Goal: Find specific page/section: Find specific page/section

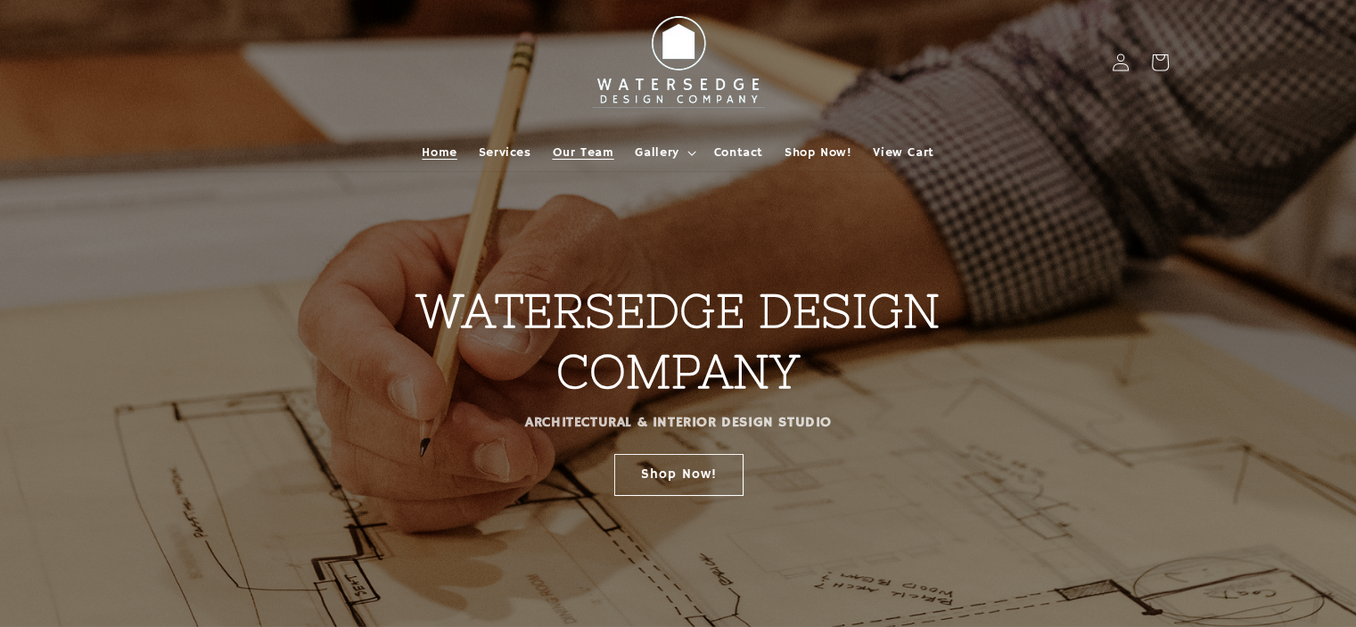
click at [567, 152] on span "Our Team" at bounding box center [584, 152] width 62 height 16
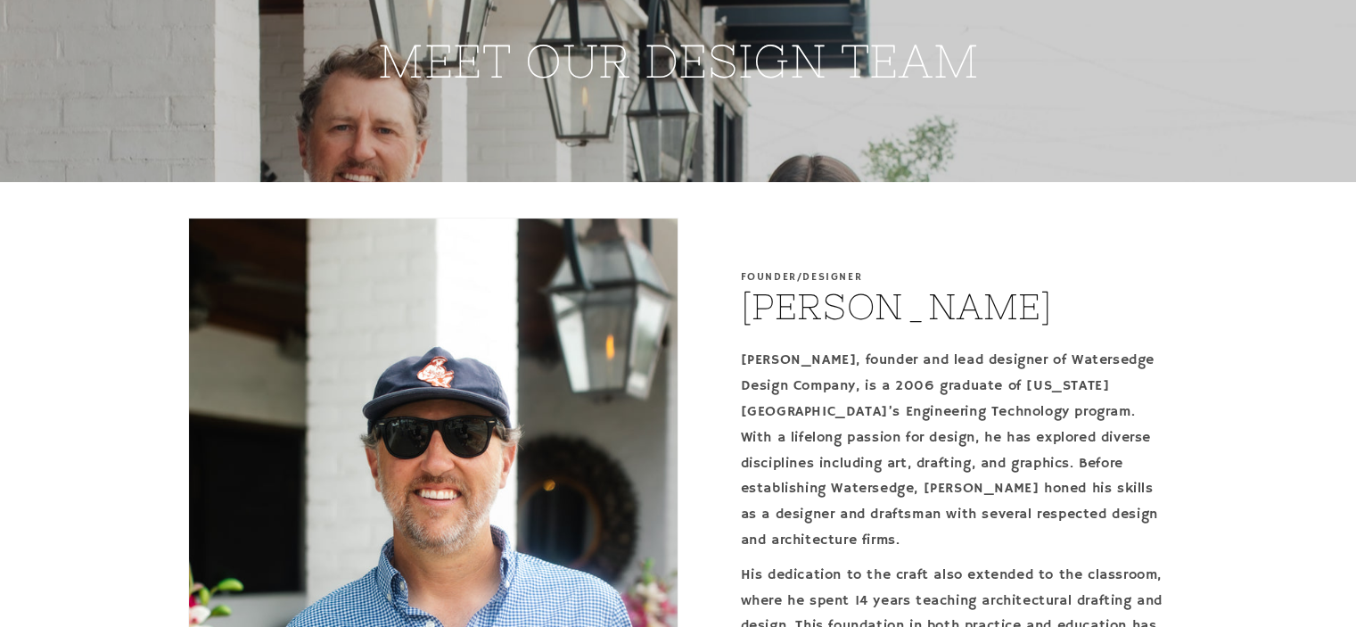
scroll to position [507, 0]
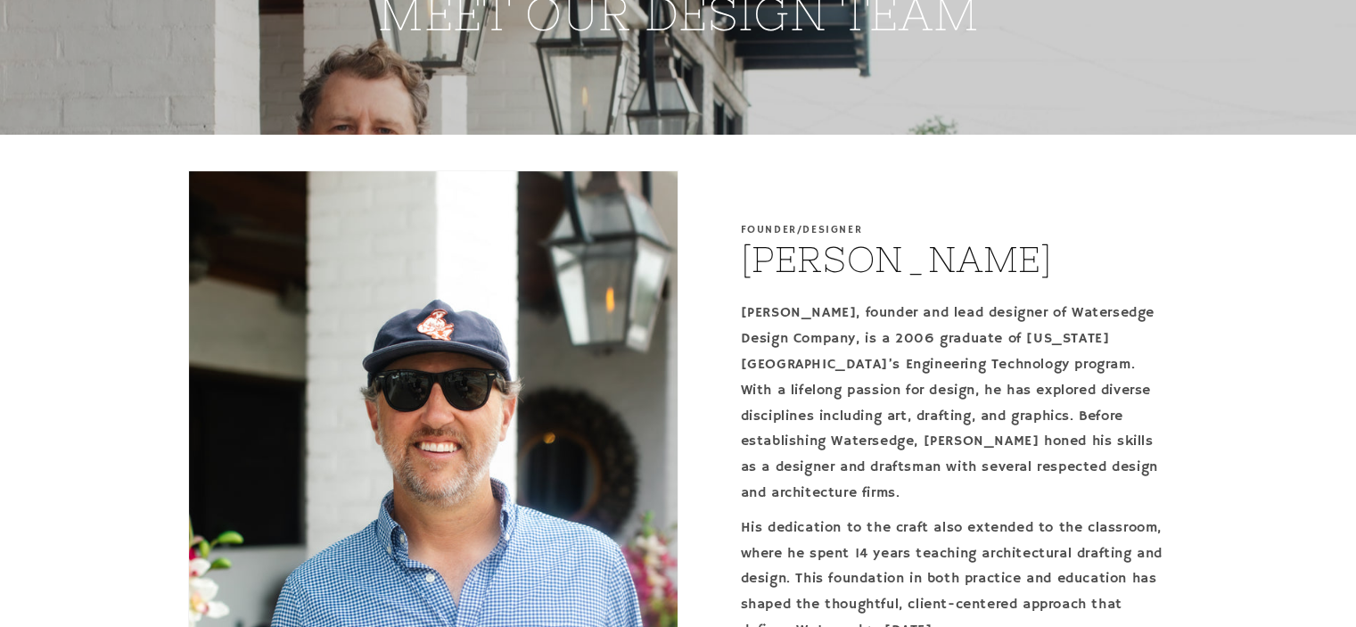
click at [841, 263] on h2 "Brandon Jones" at bounding box center [897, 259] width 312 height 46
drag, startPoint x: 841, startPoint y: 263, endPoint x: 973, endPoint y: 253, distance: 132.3
click at [973, 253] on h2 "Brandon Jones" at bounding box center [897, 259] width 312 height 46
copy h2 "Brandon Jones"
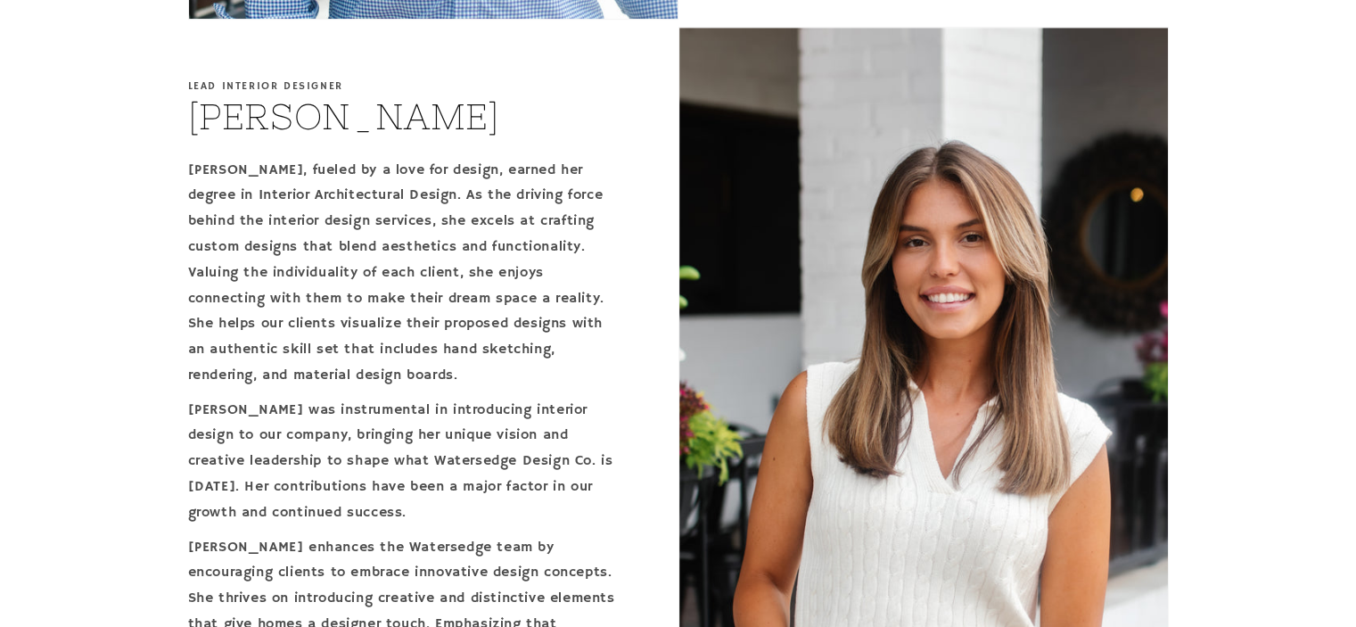
scroll to position [3355, 0]
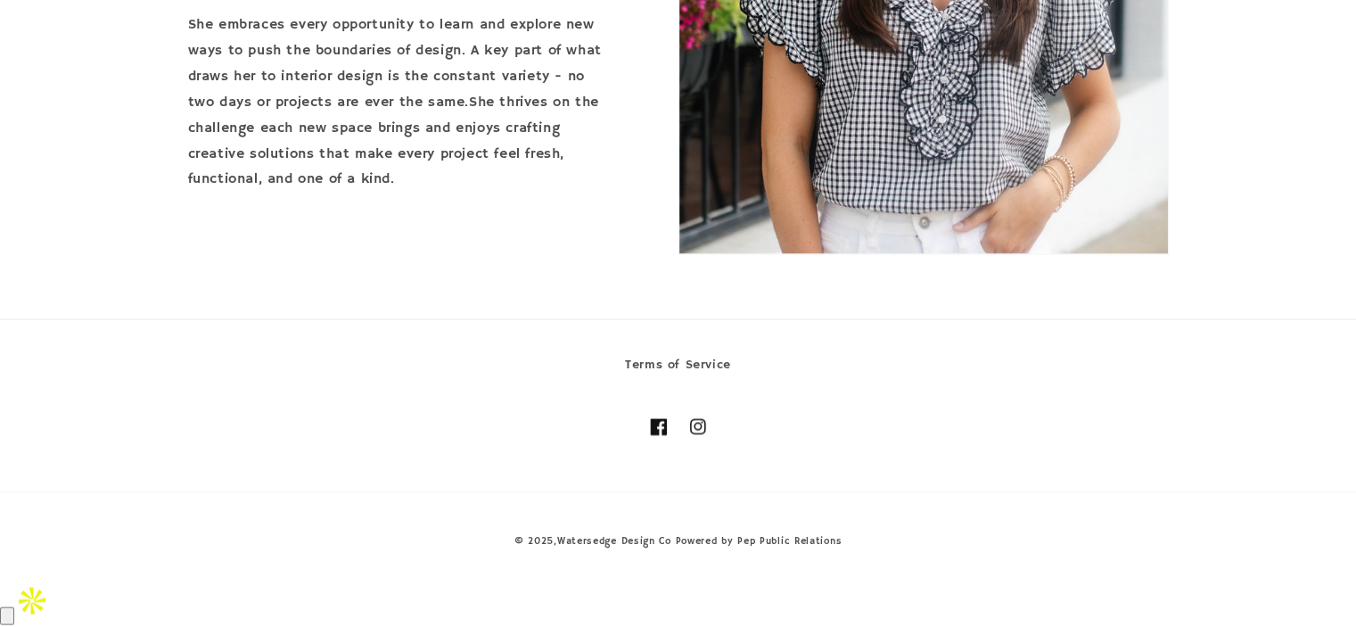
click at [664, 435] on icon at bounding box center [658, 426] width 17 height 17
